Goal: Task Accomplishment & Management: Manage account settings

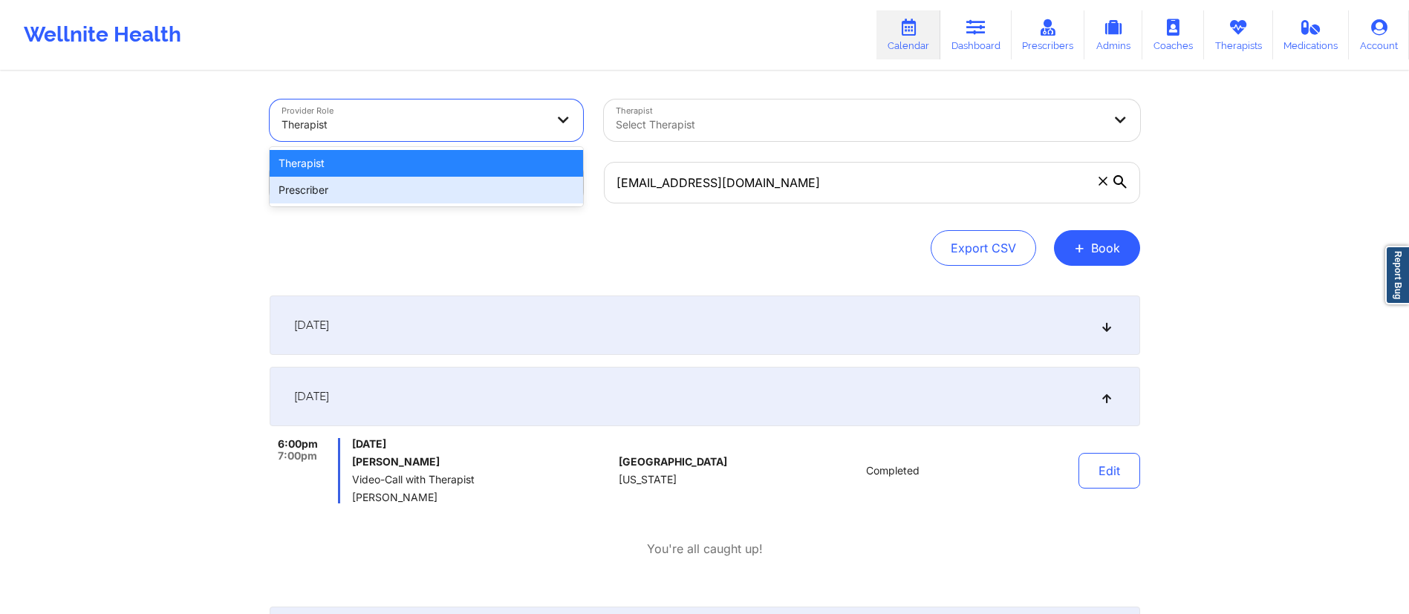
click at [389, 192] on div "Prescriber" at bounding box center [426, 190] width 313 height 27
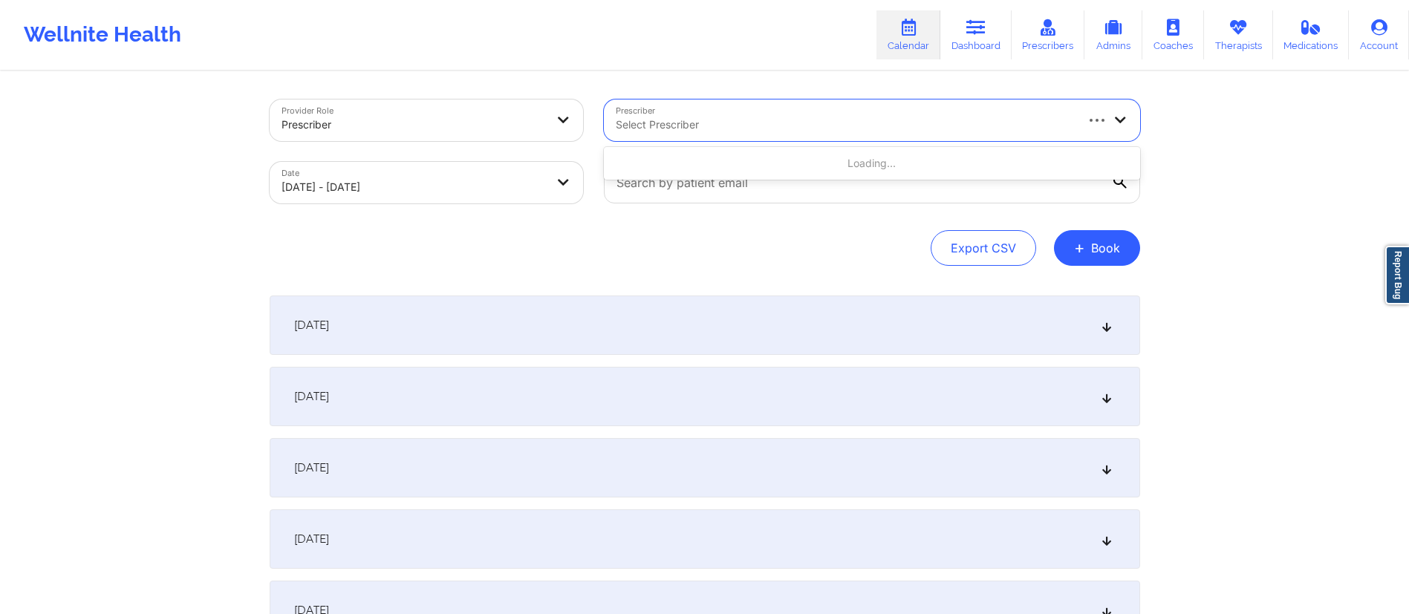
click at [677, 112] on div "Select Prescriber" at bounding box center [839, 121] width 471 height 42
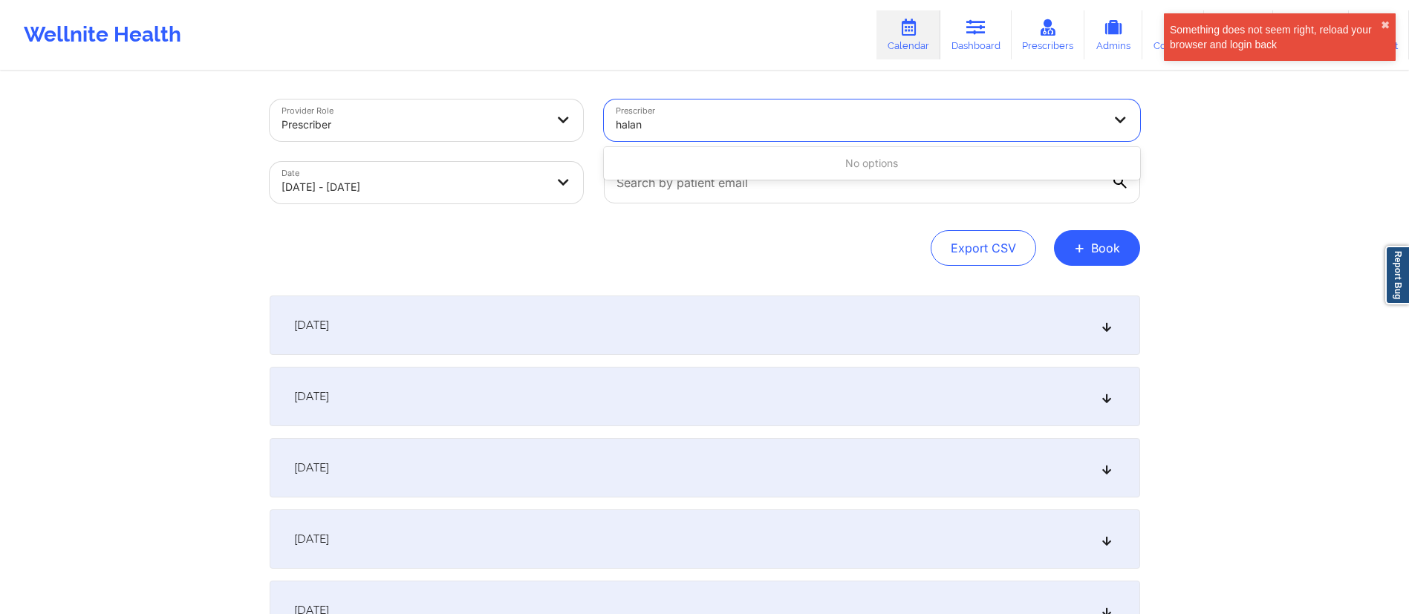
type input "halan"
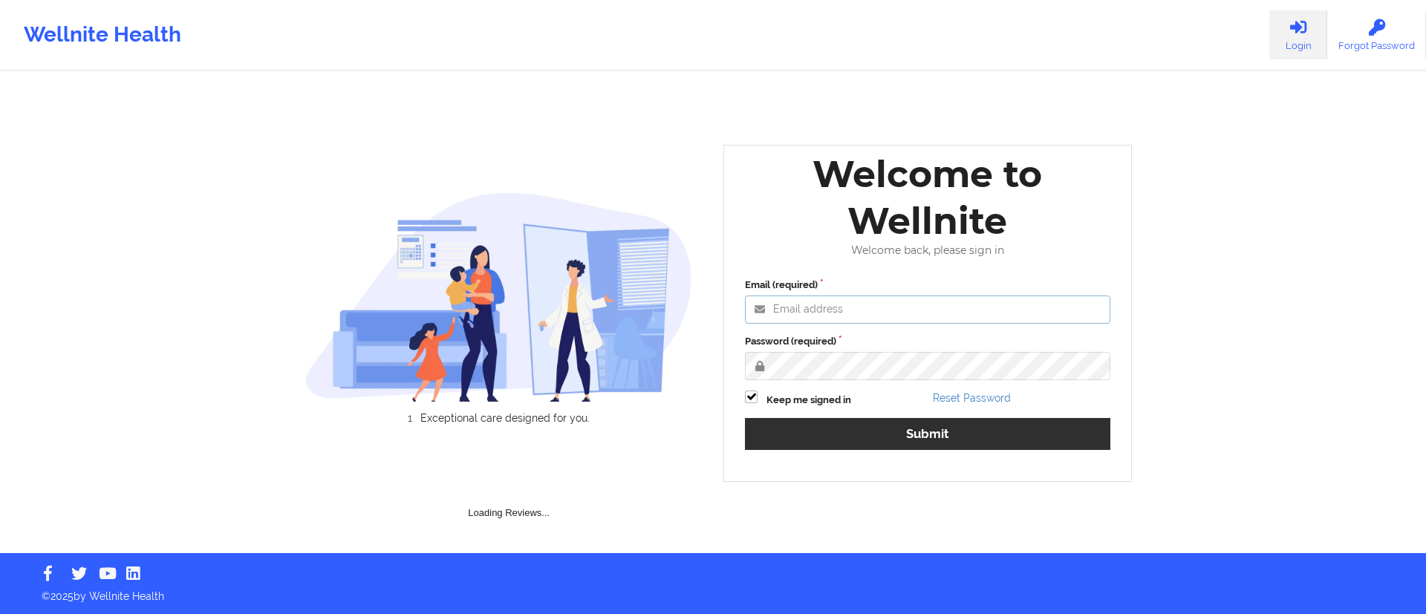
type input "[DATE][EMAIL_ADDRESS][DOMAIN_NAME]"
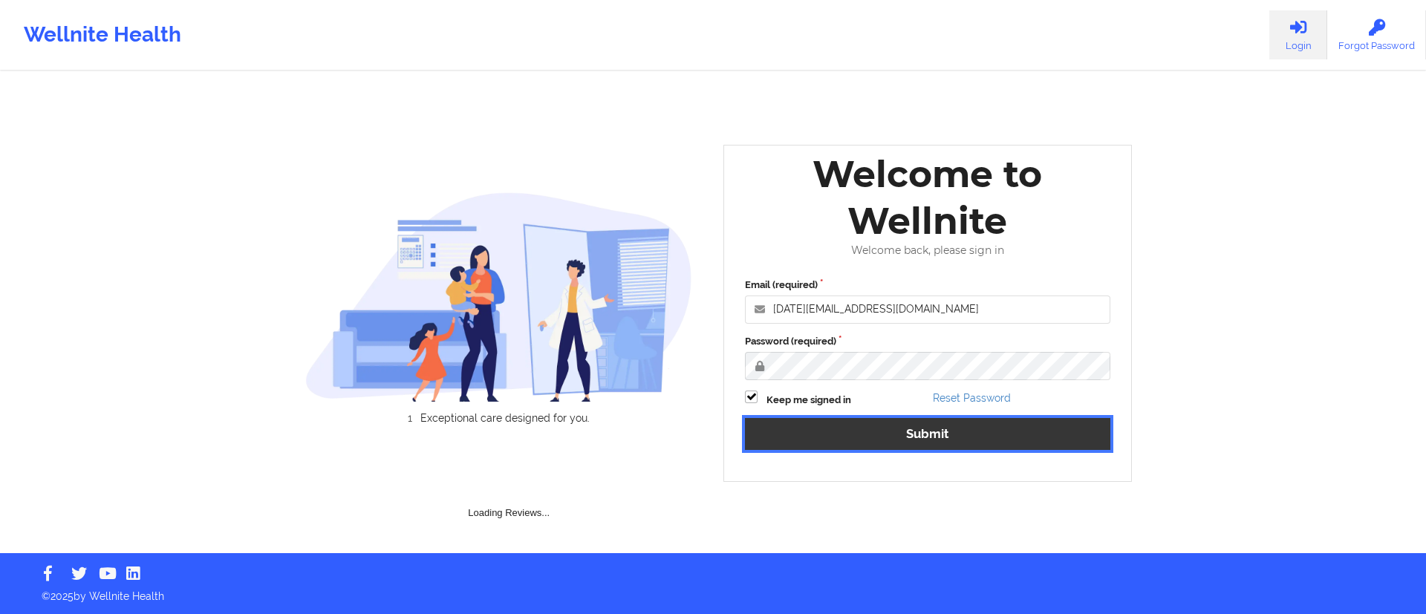
click at [822, 438] on button "Submit" at bounding box center [927, 434] width 365 height 32
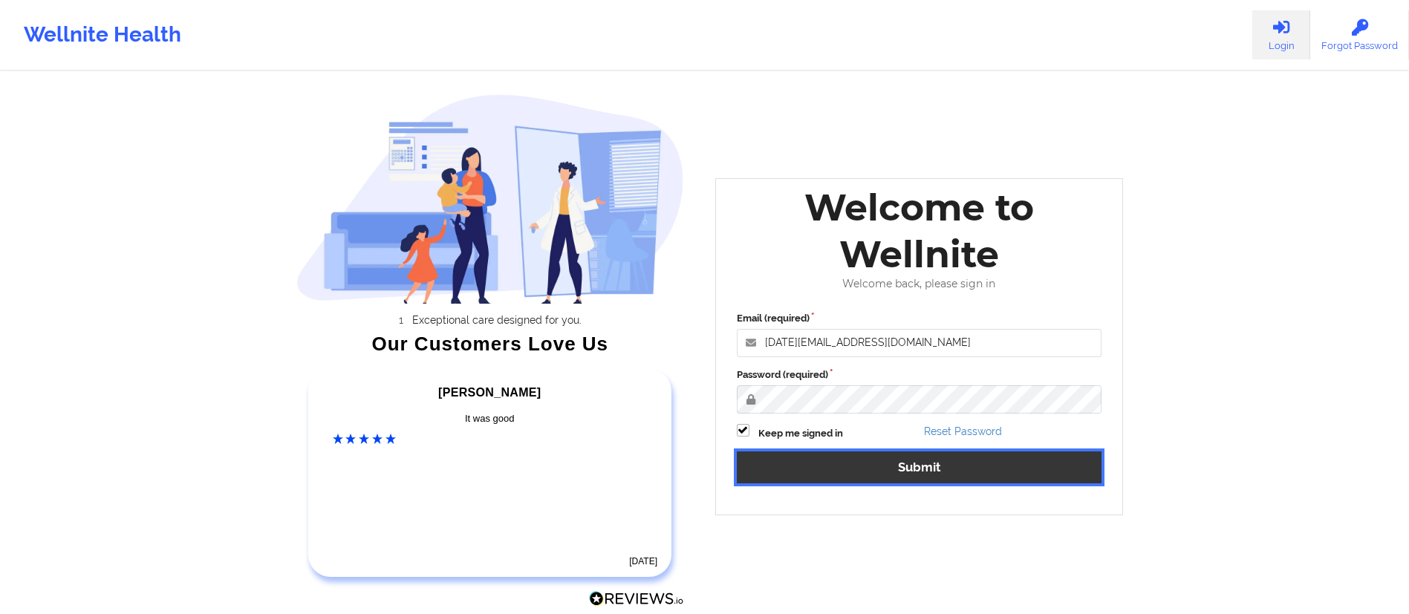
click at [793, 453] on button "Submit" at bounding box center [919, 468] width 365 height 32
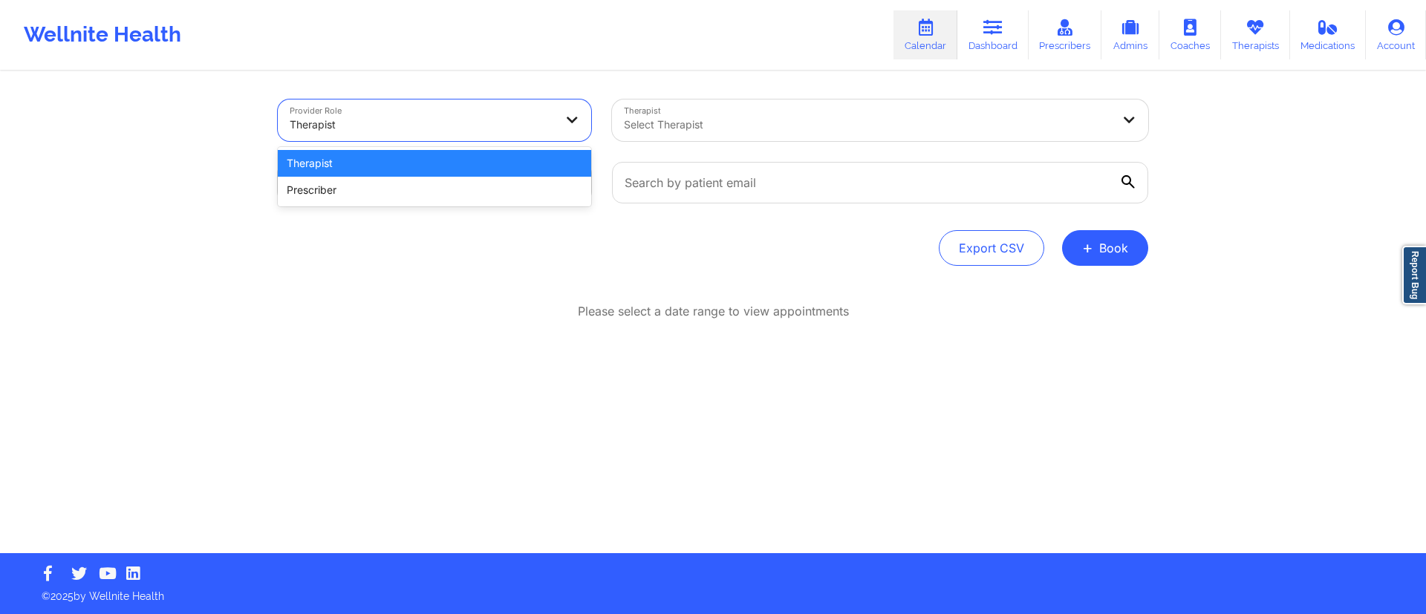
click at [552, 111] on div "Therapist" at bounding box center [422, 124] width 264 height 33
click at [489, 194] on div "Prescriber" at bounding box center [434, 190] width 313 height 27
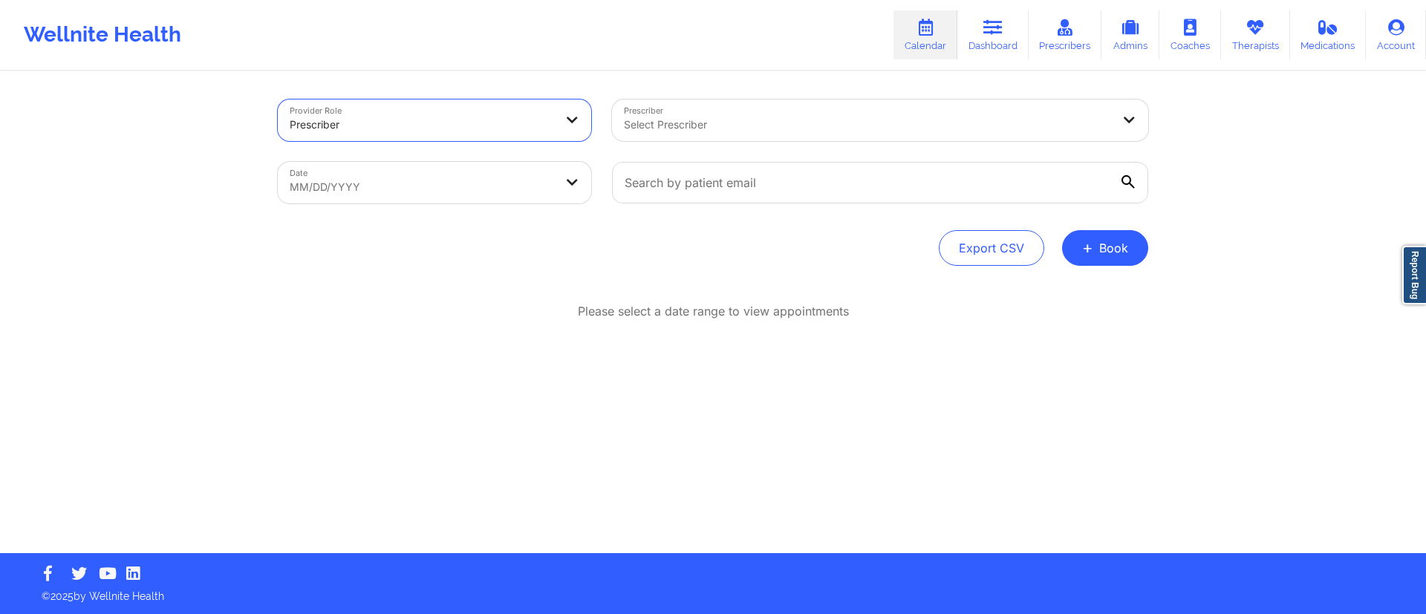
select select "2025-8"
select select "2025-9"
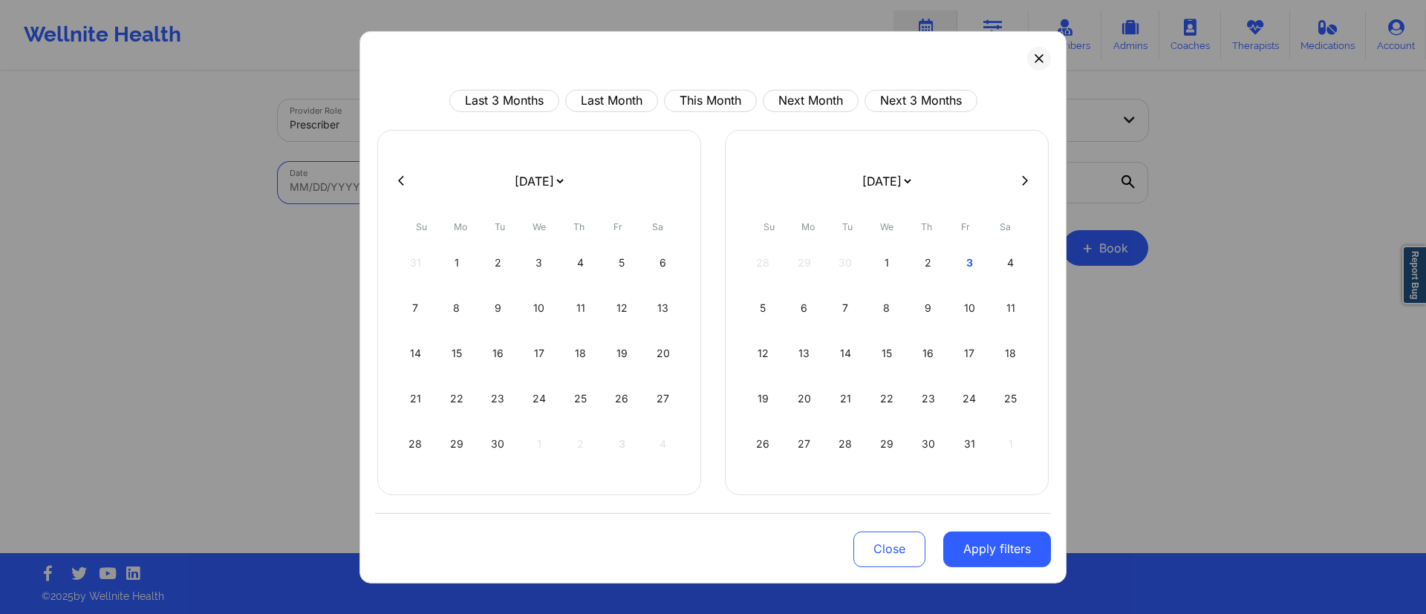
click at [432, 187] on body "Wellnite Health Calendar Dashboard Prescribers Admins Coaches Therapists Medica…" at bounding box center [713, 307] width 1426 height 614
click at [697, 105] on button "This Month" at bounding box center [710, 100] width 93 height 22
select select "2025-9"
select select "2025-10"
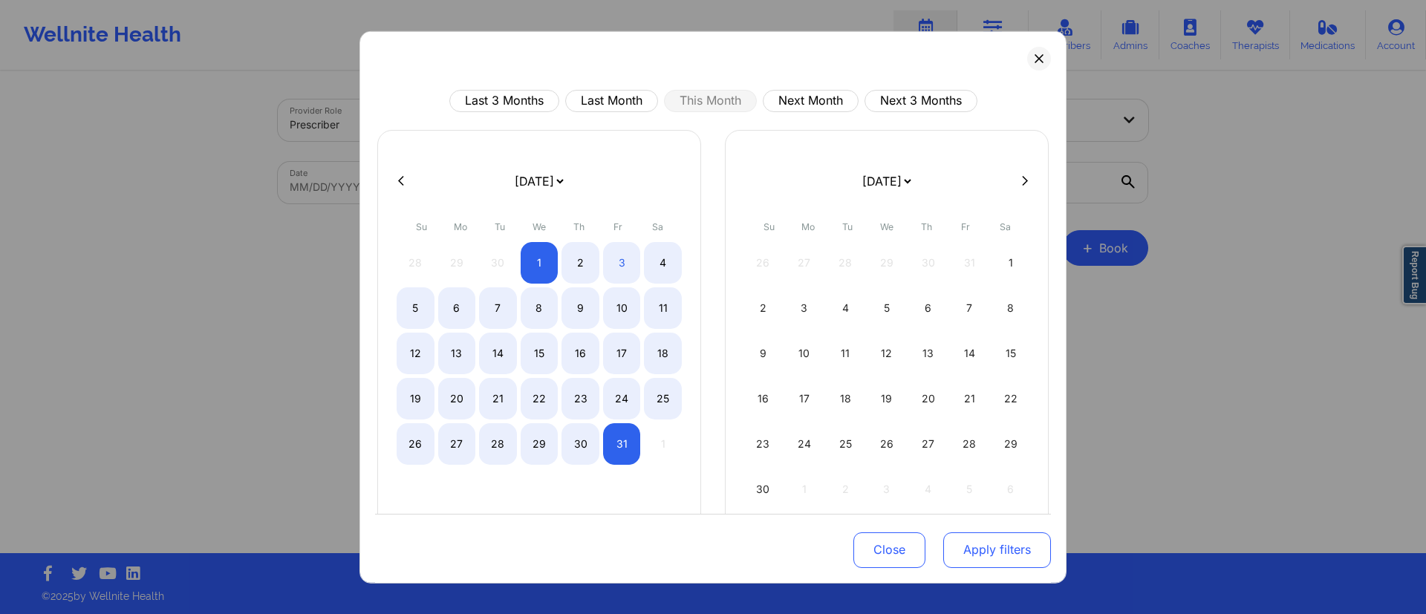
click at [963, 553] on button "Apply filters" at bounding box center [997, 551] width 108 height 36
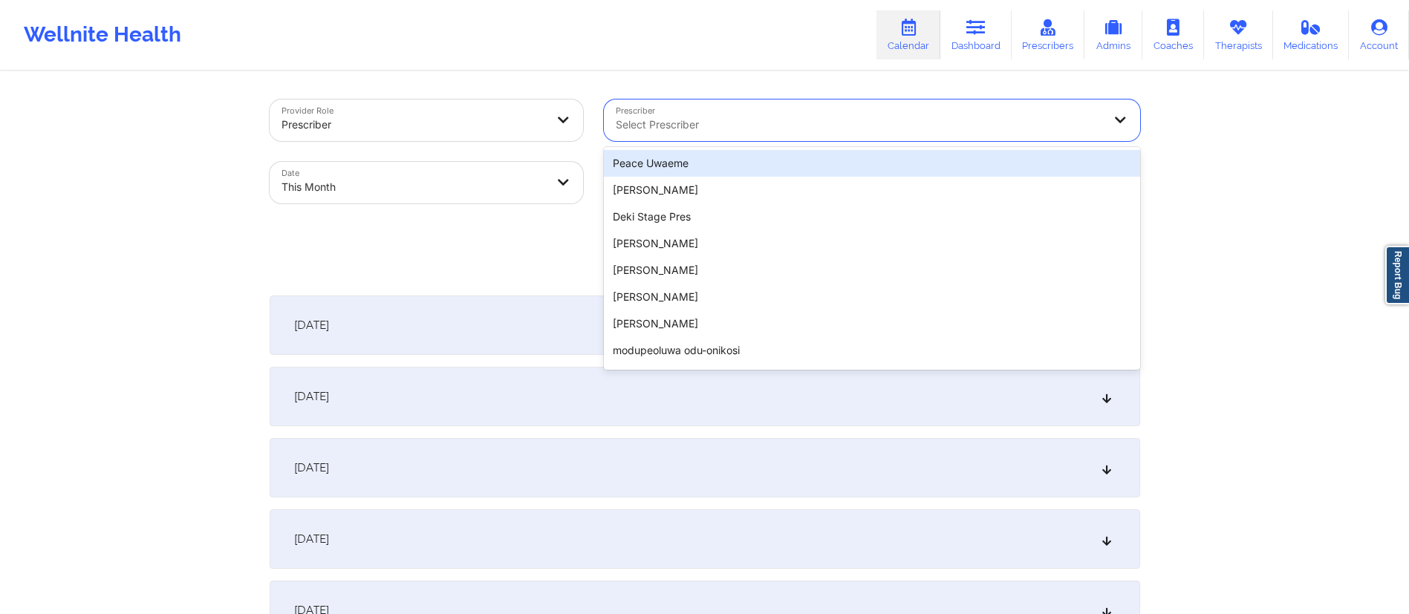
click at [733, 127] on div at bounding box center [859, 125] width 487 height 18
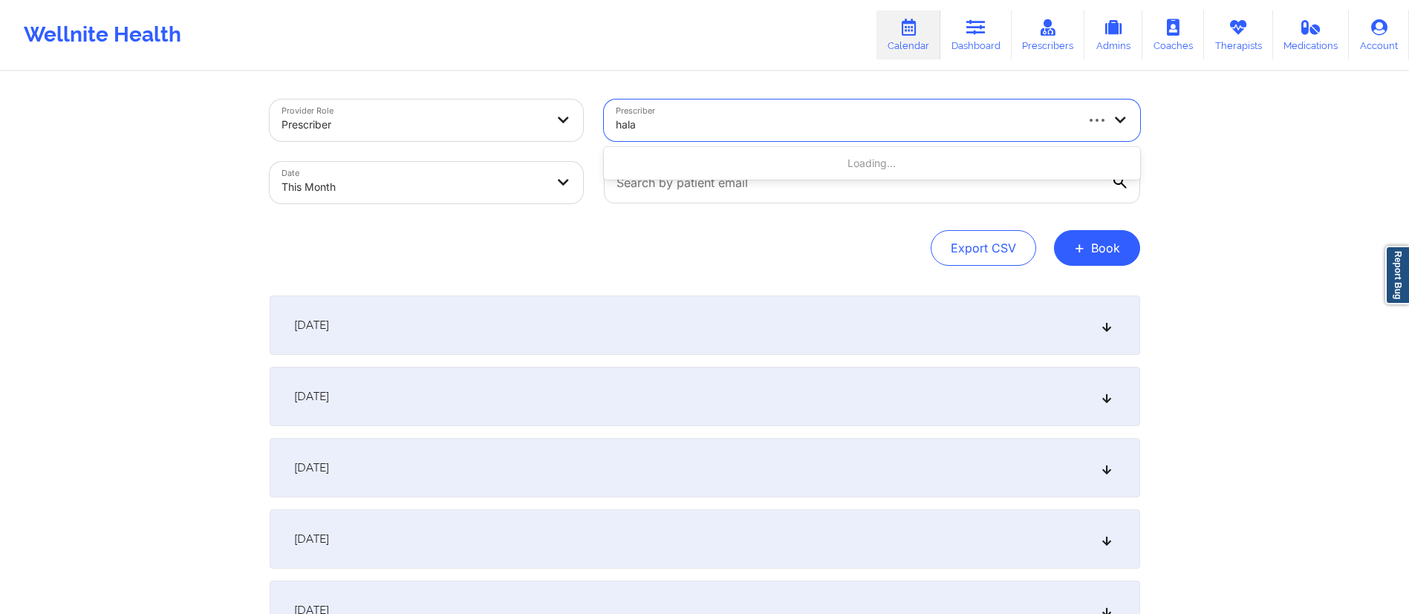
type input "halan"
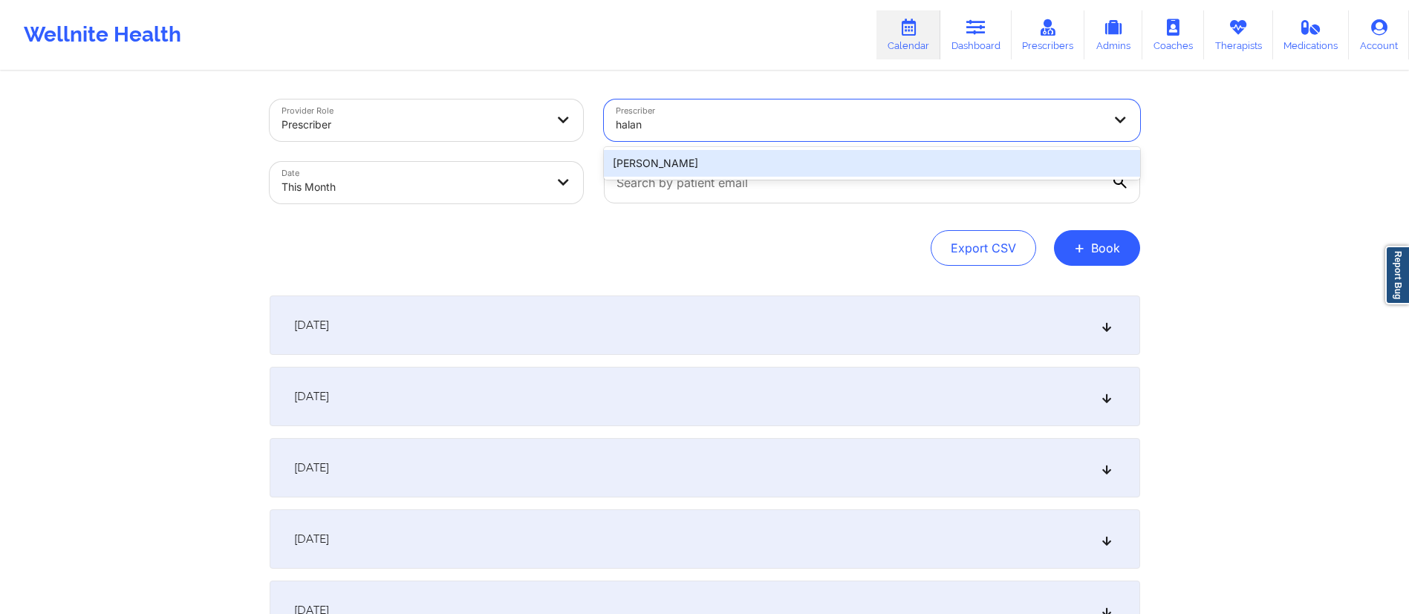
click at [724, 160] on div "Amy Halanski" at bounding box center [872, 163] width 536 height 27
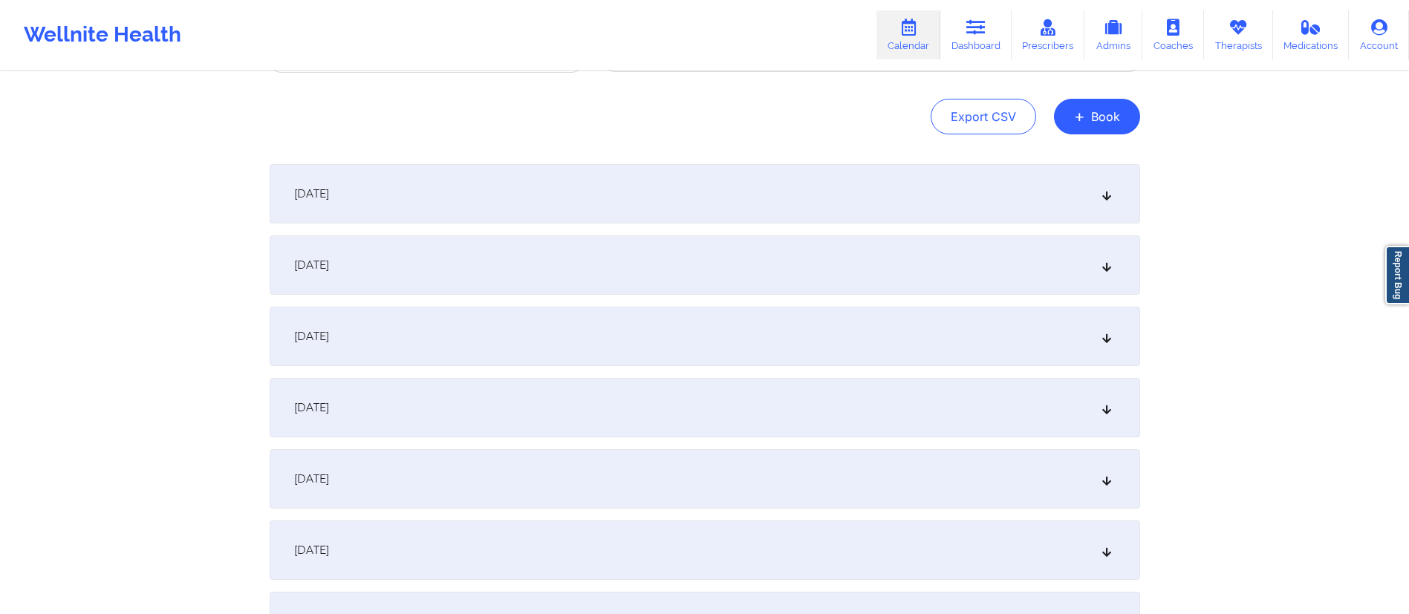
scroll to position [140, 0]
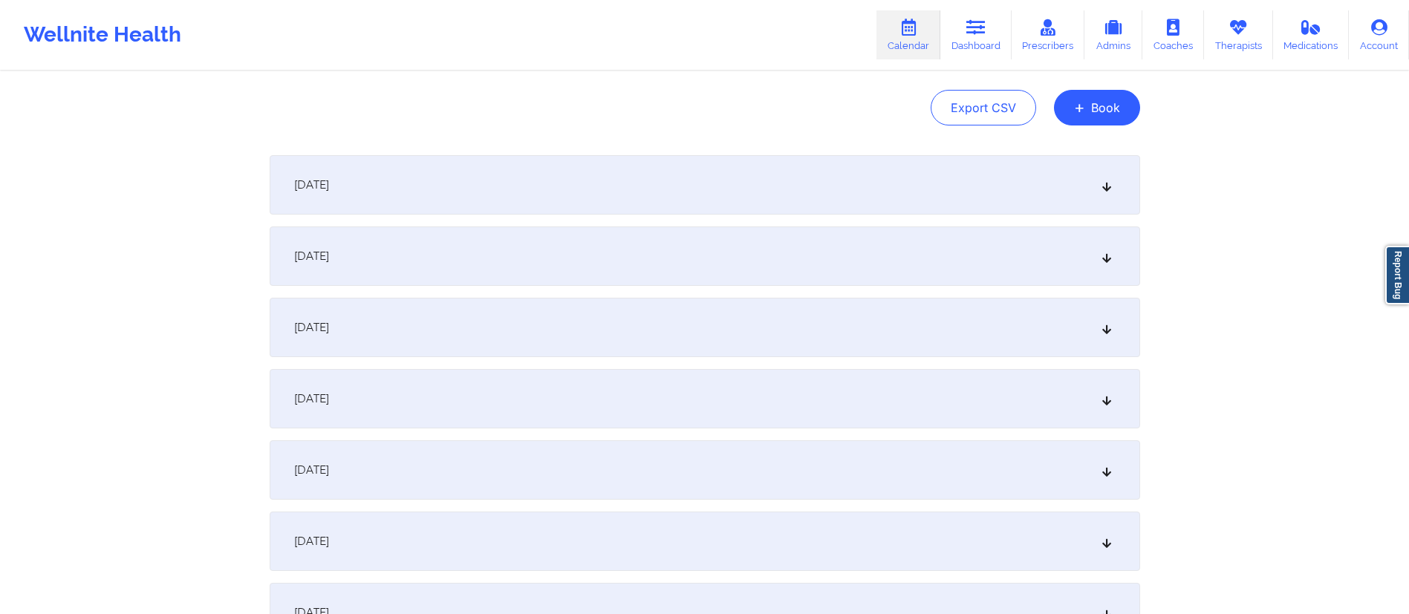
click at [532, 266] on div "October 2, 2025" at bounding box center [705, 256] width 871 height 59
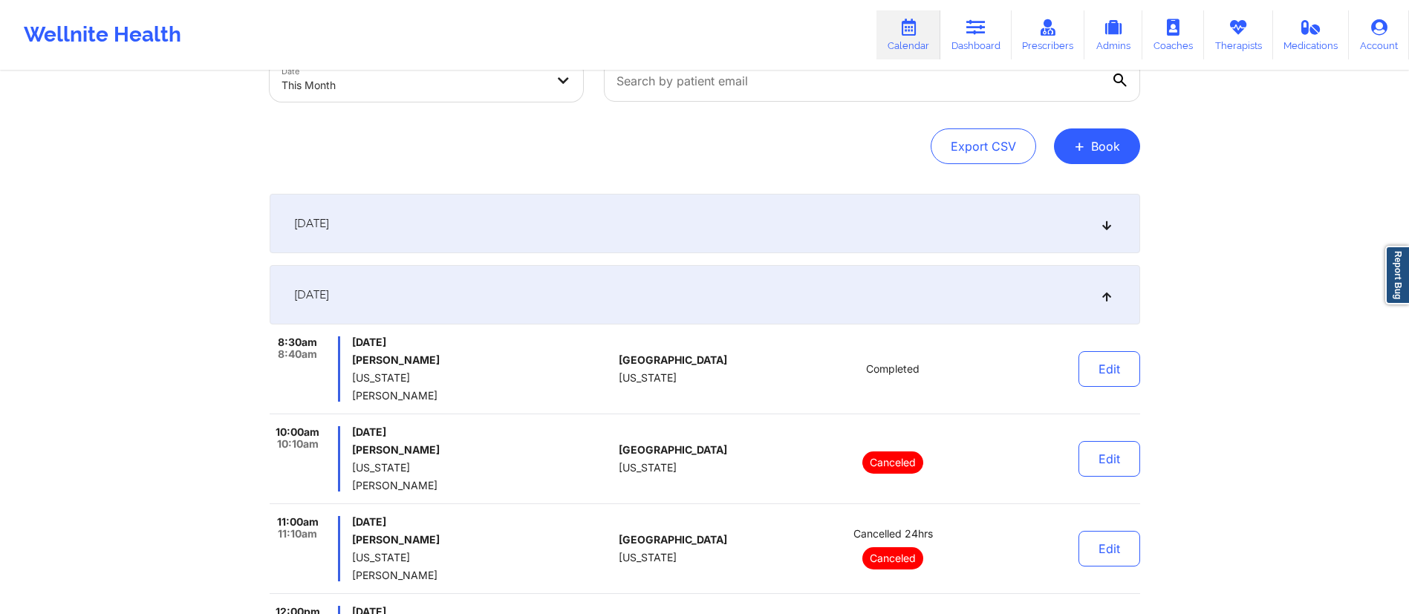
scroll to position [51, 0]
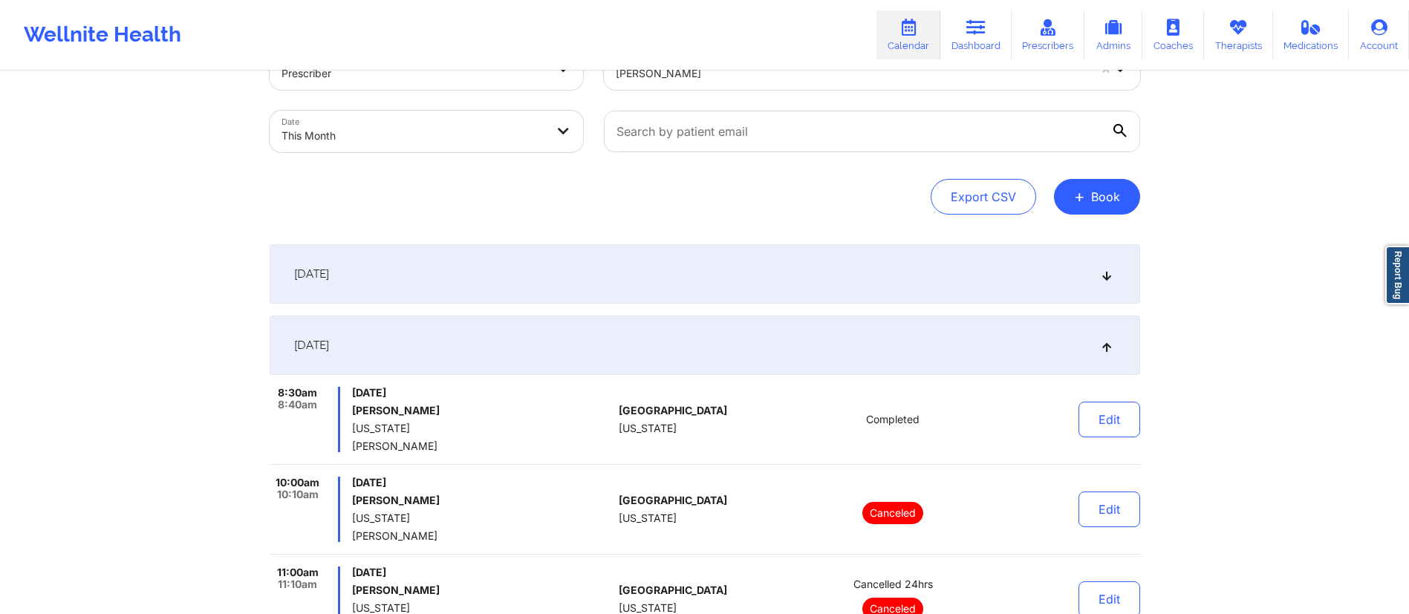
click at [532, 266] on div "October 1, 2025" at bounding box center [705, 273] width 871 height 59
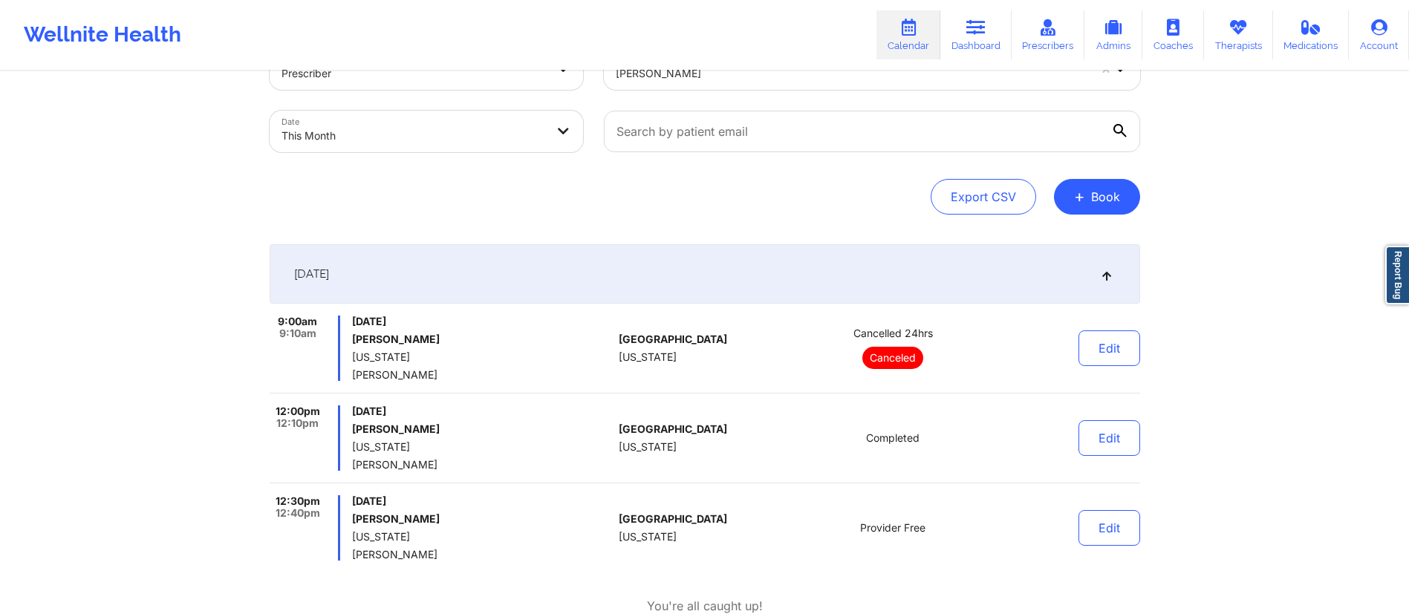
click at [532, 266] on div "October 1, 2025" at bounding box center [705, 273] width 871 height 59
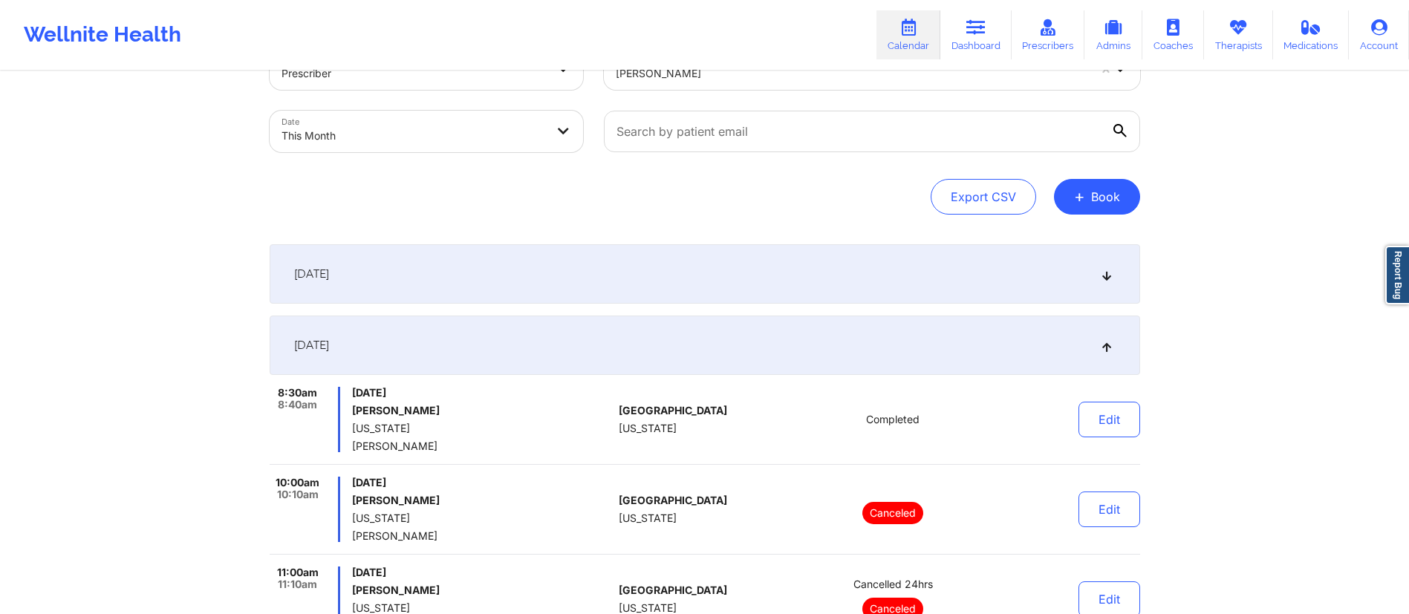
click at [530, 359] on div "October 2, 2025" at bounding box center [705, 345] width 871 height 59
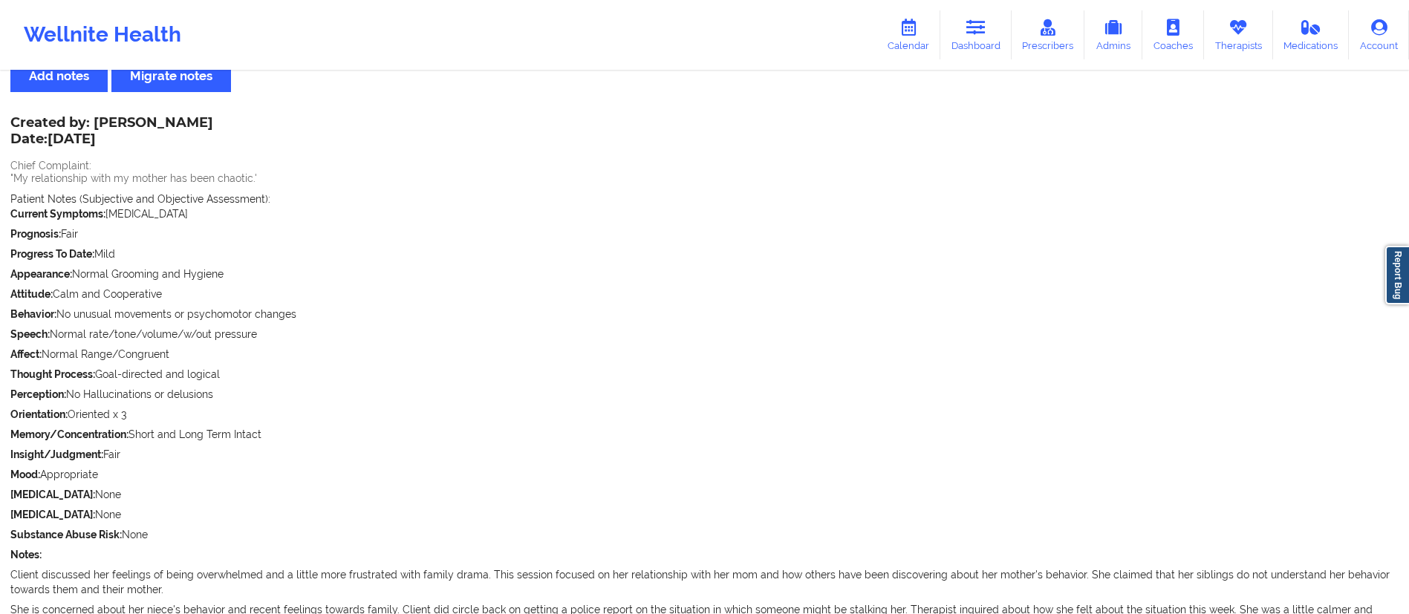
scroll to position [51, 0]
click at [1113, 40] on link "Admins" at bounding box center [1114, 34] width 58 height 49
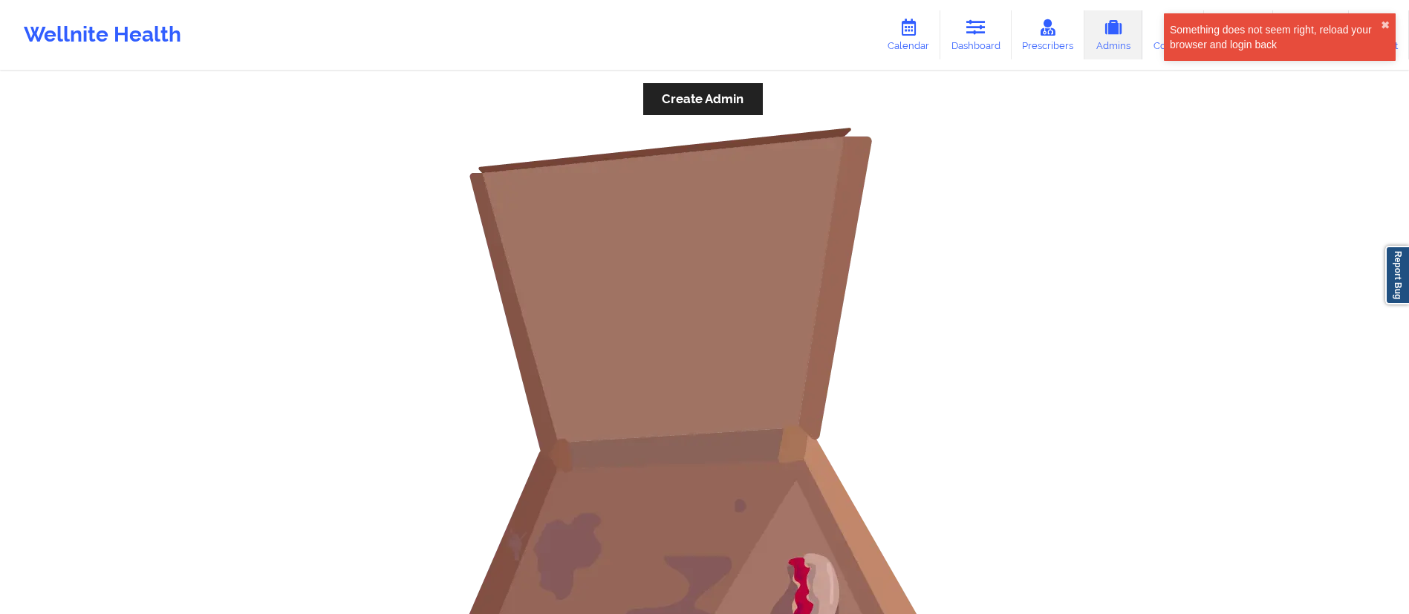
click at [1108, 33] on icon at bounding box center [1113, 27] width 19 height 16
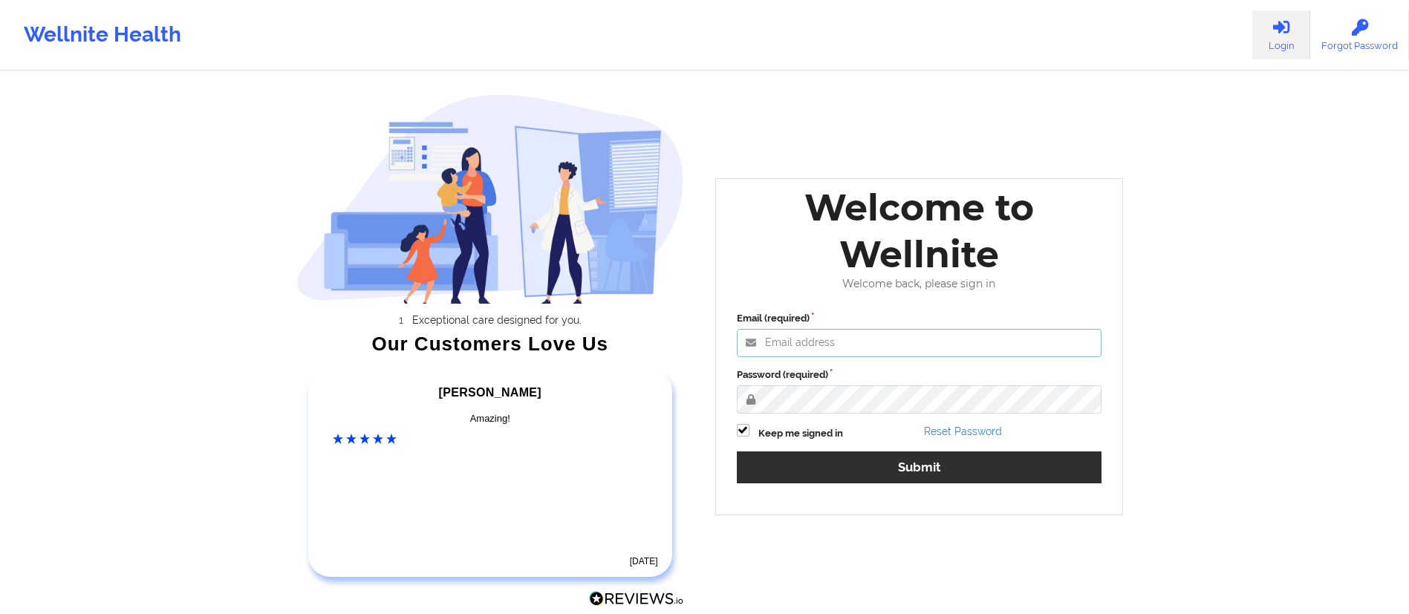
type input "[DATE][EMAIL_ADDRESS][DOMAIN_NAME]"
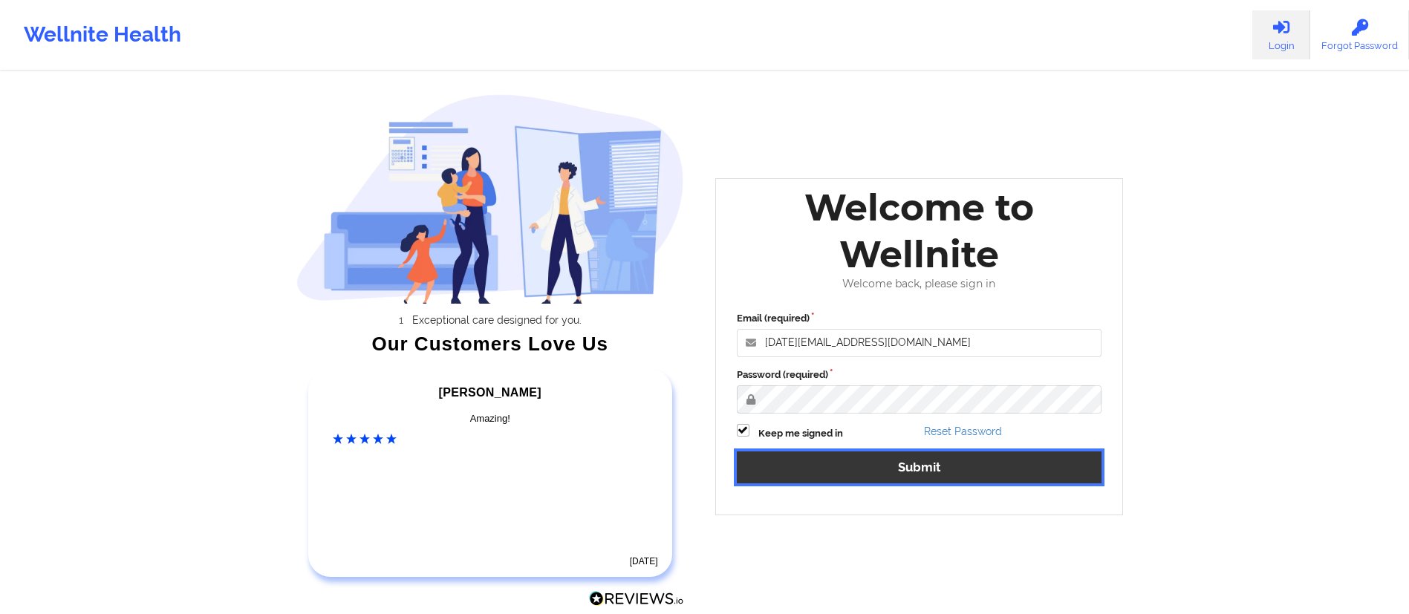
click at [833, 472] on button "Submit" at bounding box center [919, 468] width 365 height 32
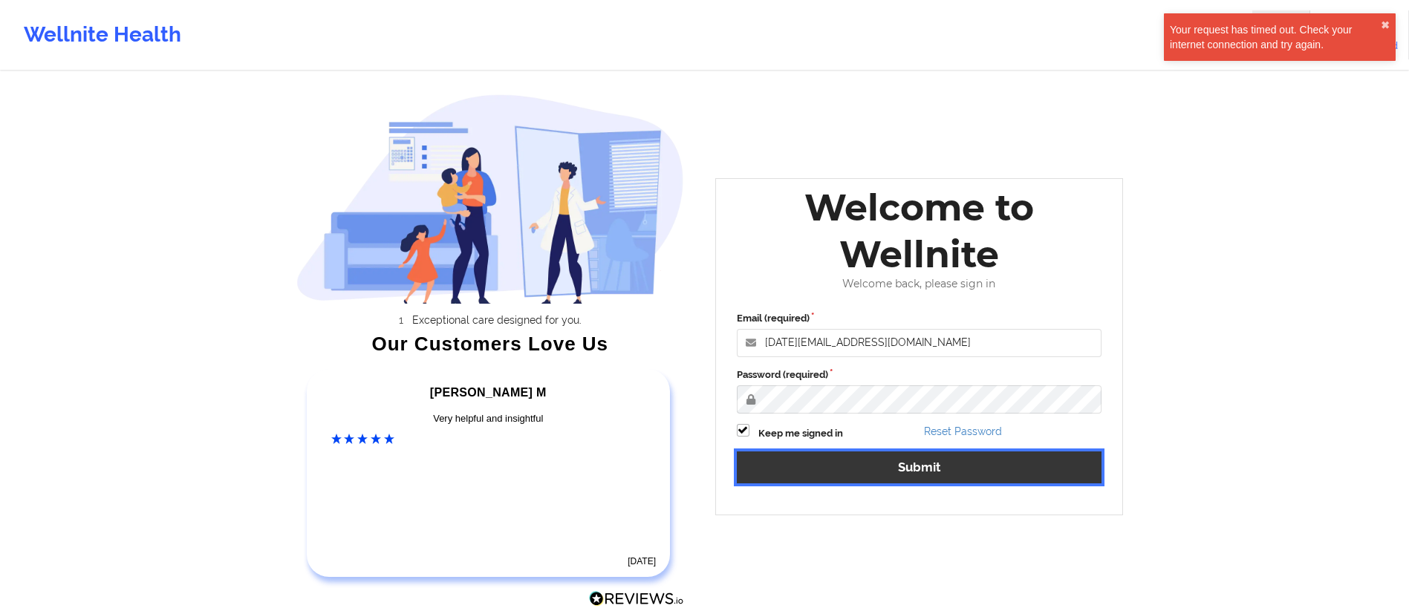
click at [783, 468] on button "Submit" at bounding box center [919, 468] width 365 height 32
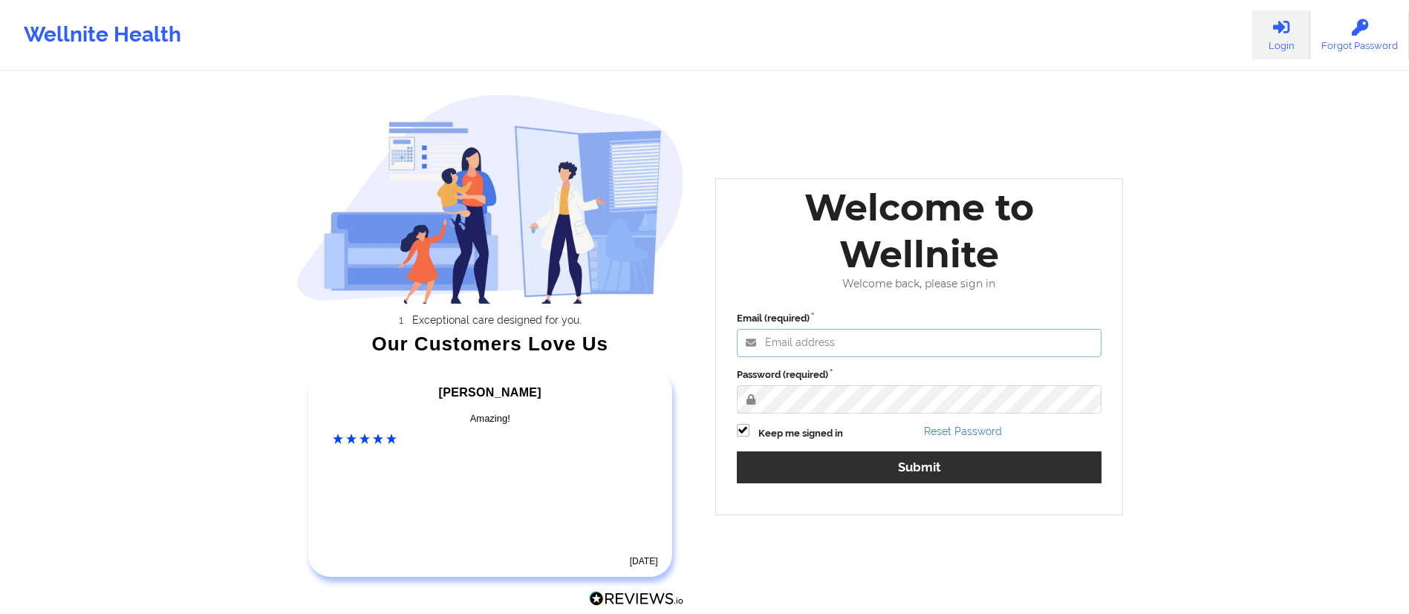
type input "[DATE][EMAIL_ADDRESS][DOMAIN_NAME]"
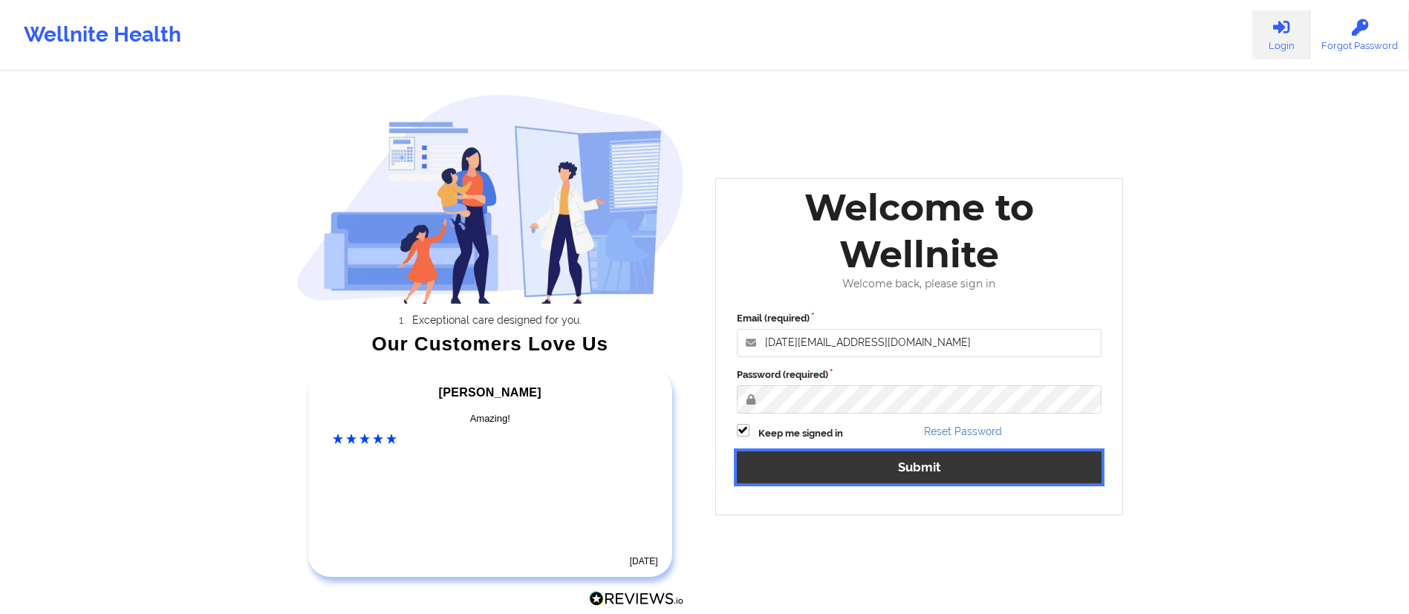
click at [871, 466] on button "Submit" at bounding box center [919, 468] width 365 height 32
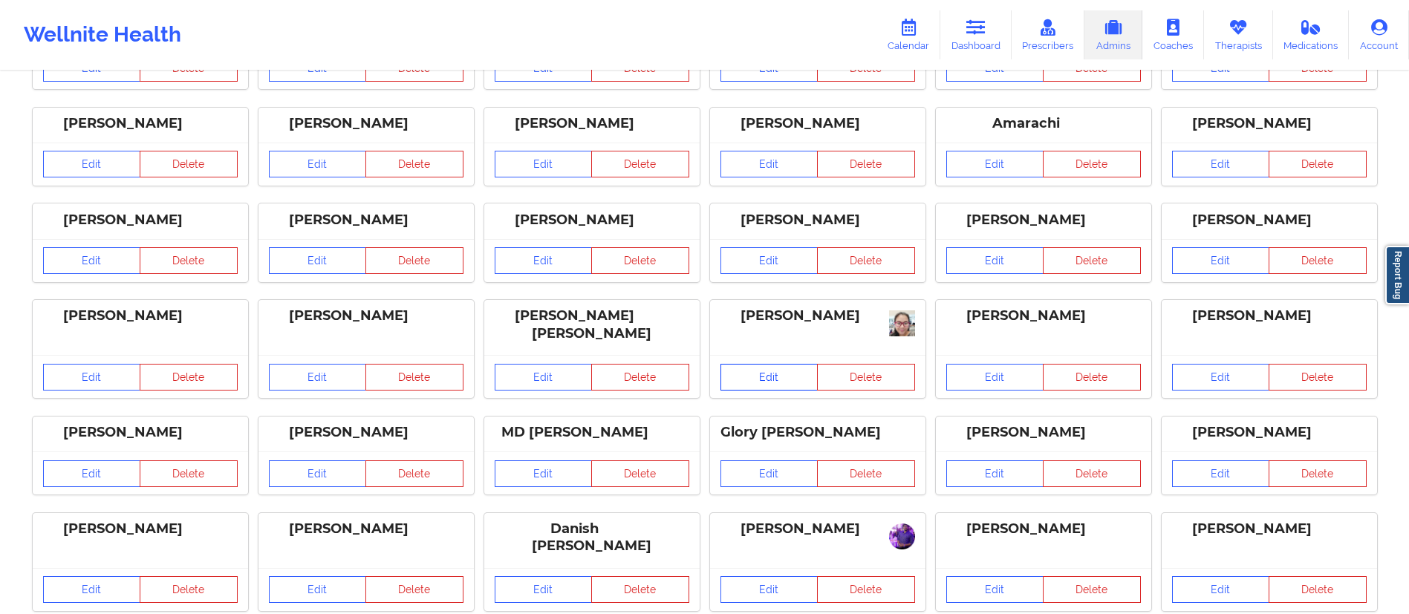
click at [735, 370] on link "Edit" at bounding box center [770, 377] width 98 height 27
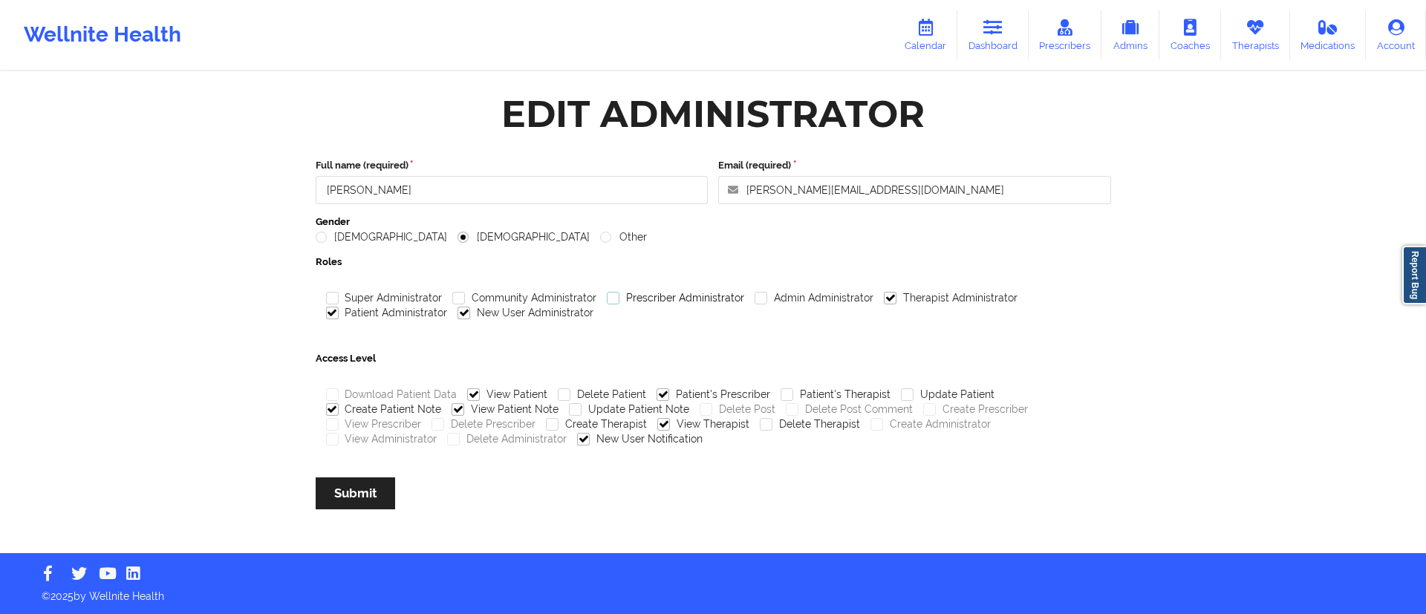
click at [614, 300] on label "Prescriber Administrator" at bounding box center [675, 298] width 137 height 13
click at [614, 300] on input "Prescriber Administrator" at bounding box center [613, 298] width 13 height 13
checkbox input "true"
click at [330, 426] on label "View Prescriber" at bounding box center [374, 424] width 96 height 13
click at [330, 426] on input "View Prescriber" at bounding box center [332, 424] width 13 height 13
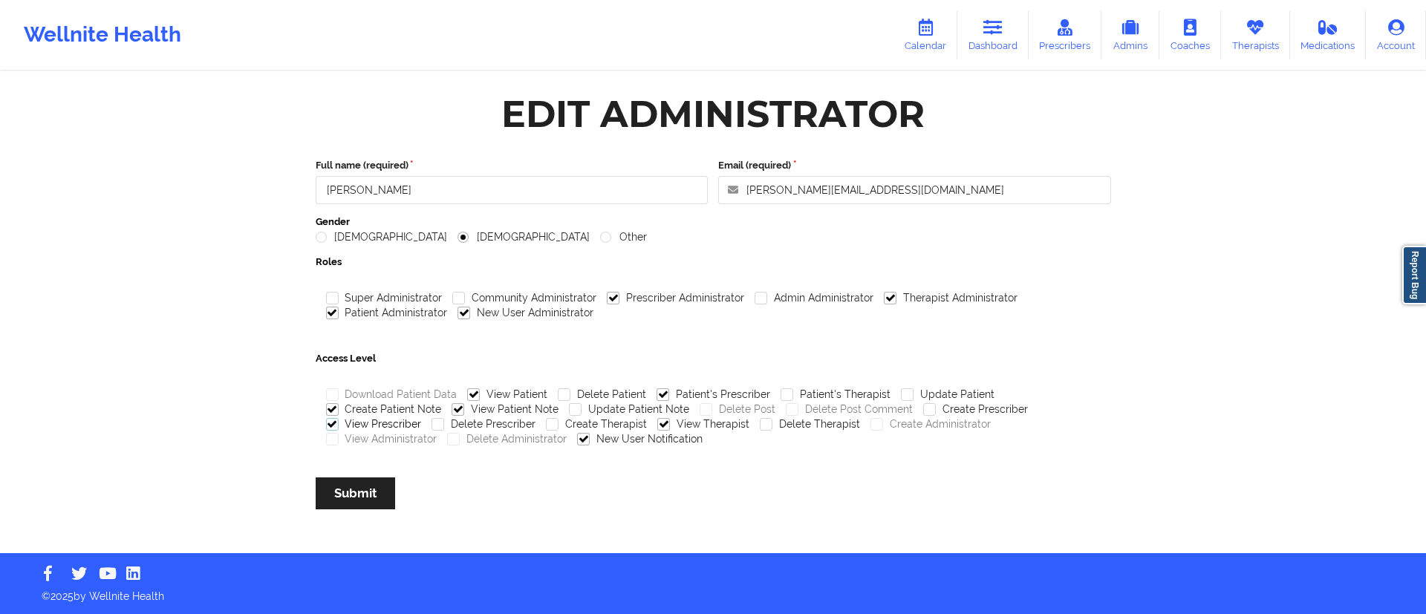
checkbox input "true"
click at [371, 494] on button "Submit" at bounding box center [355, 494] width 79 height 32
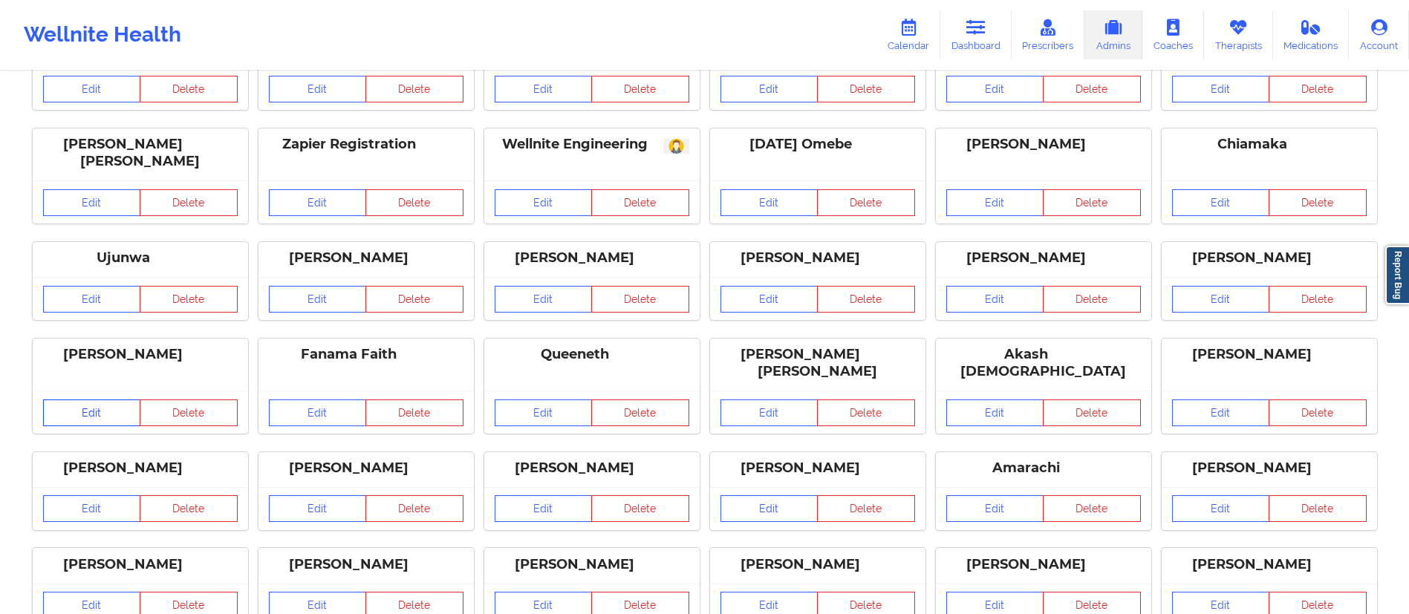
scroll to position [95, 0]
click at [77, 495] on link "Edit" at bounding box center [92, 507] width 98 height 27
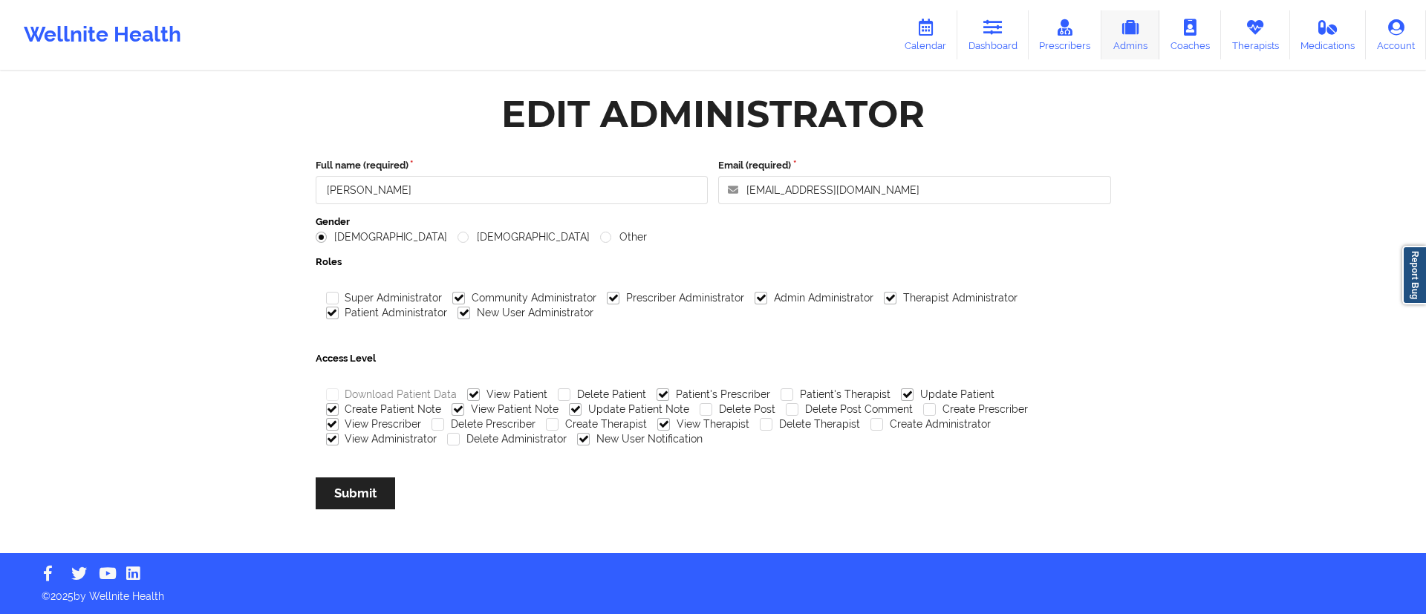
click at [1122, 51] on link "Admins" at bounding box center [1131, 34] width 58 height 49
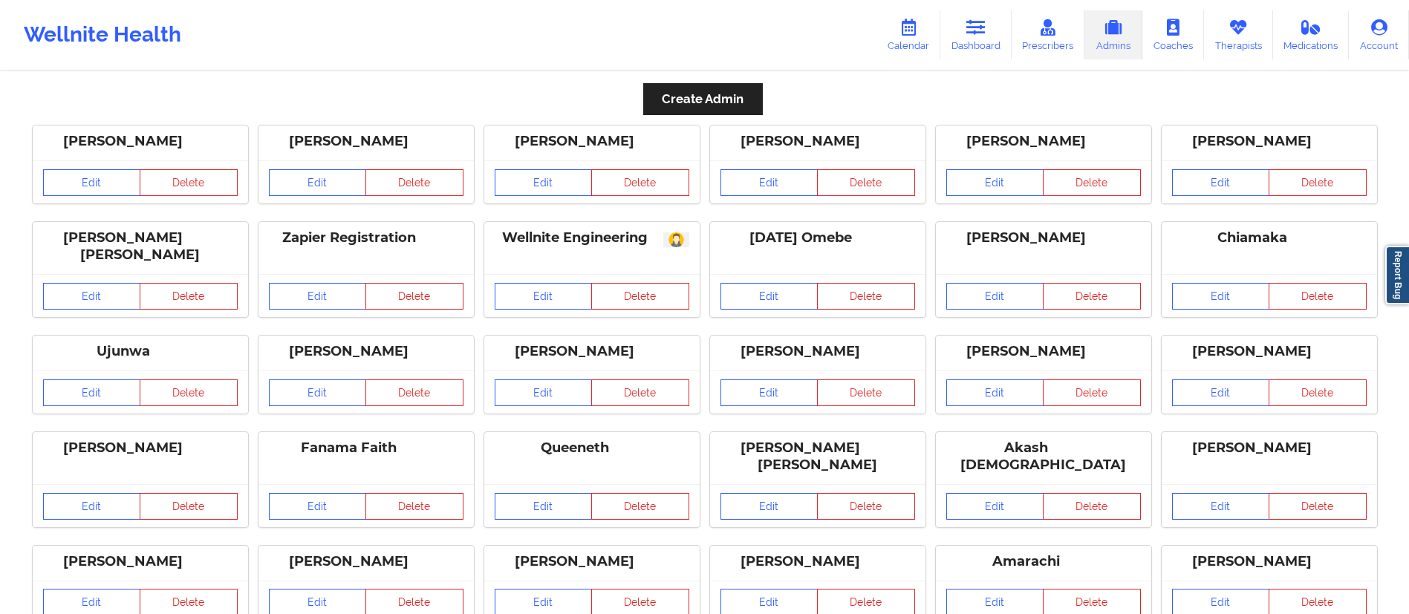
scroll to position [342, 0]
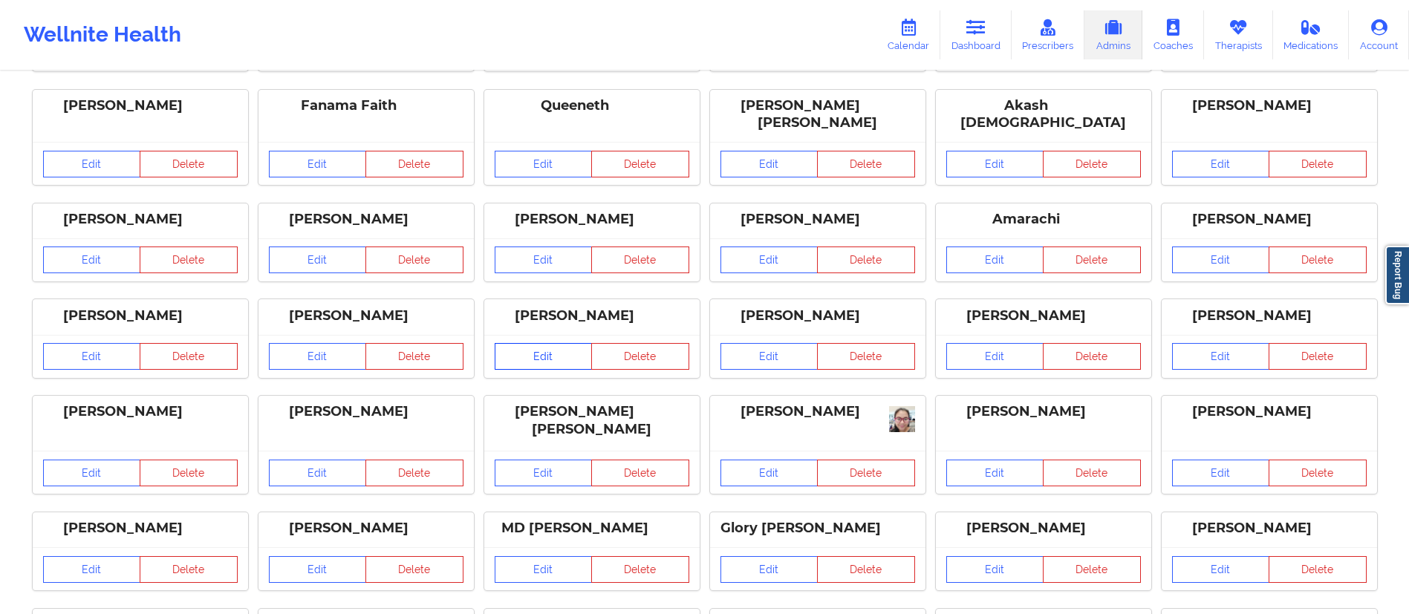
click at [534, 357] on link "Edit" at bounding box center [544, 356] width 98 height 27
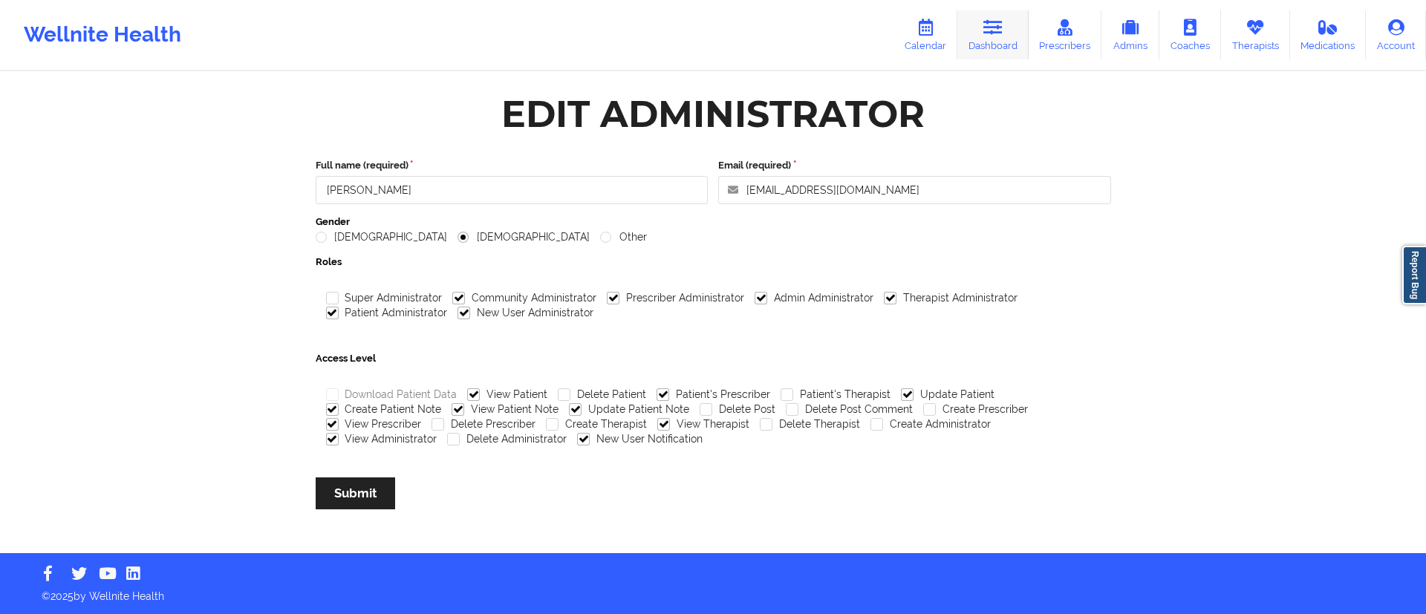
click at [995, 50] on link "Dashboard" at bounding box center [993, 34] width 71 height 49
